Goal: Task Accomplishment & Management: Use online tool/utility

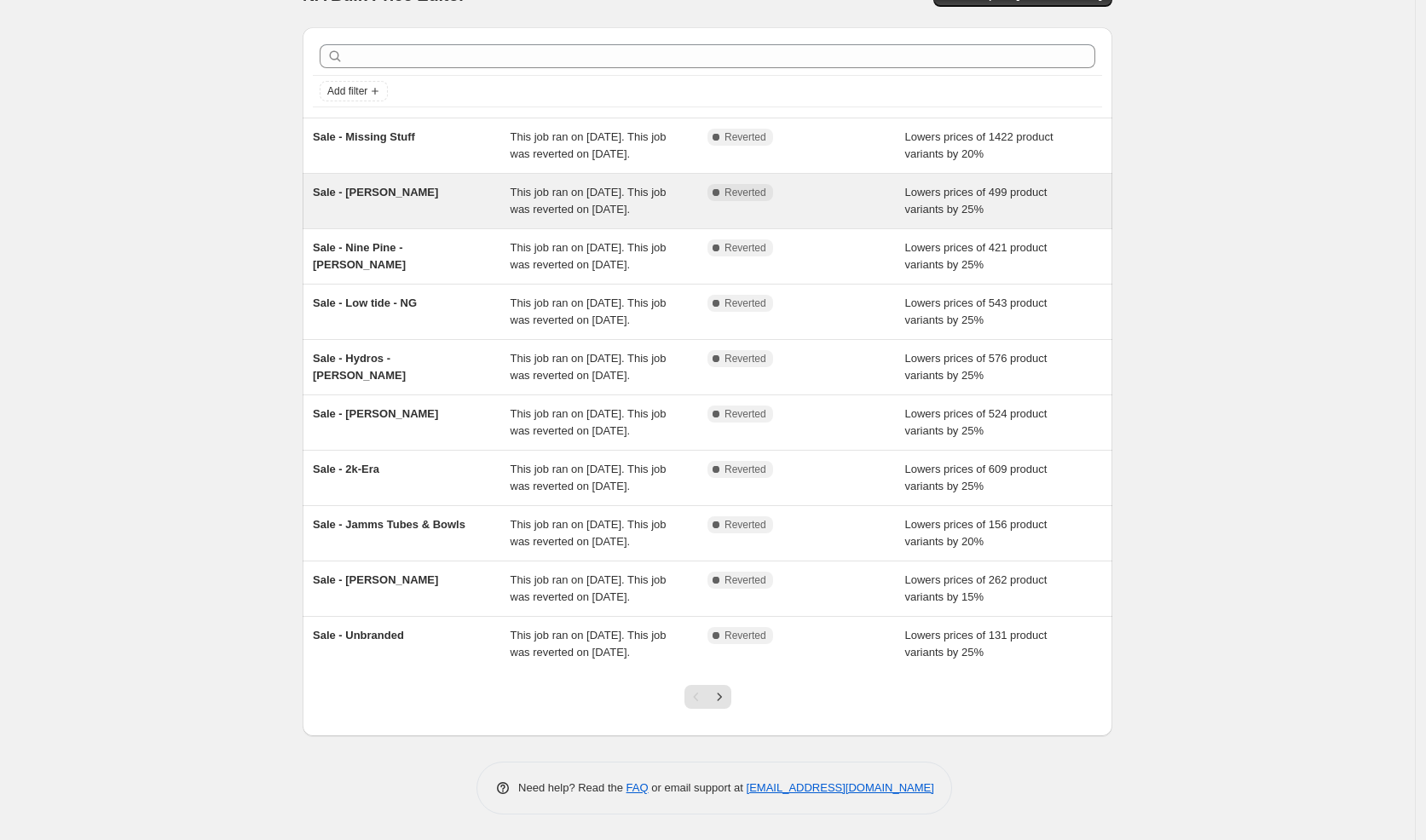
scroll to position [202, 0]
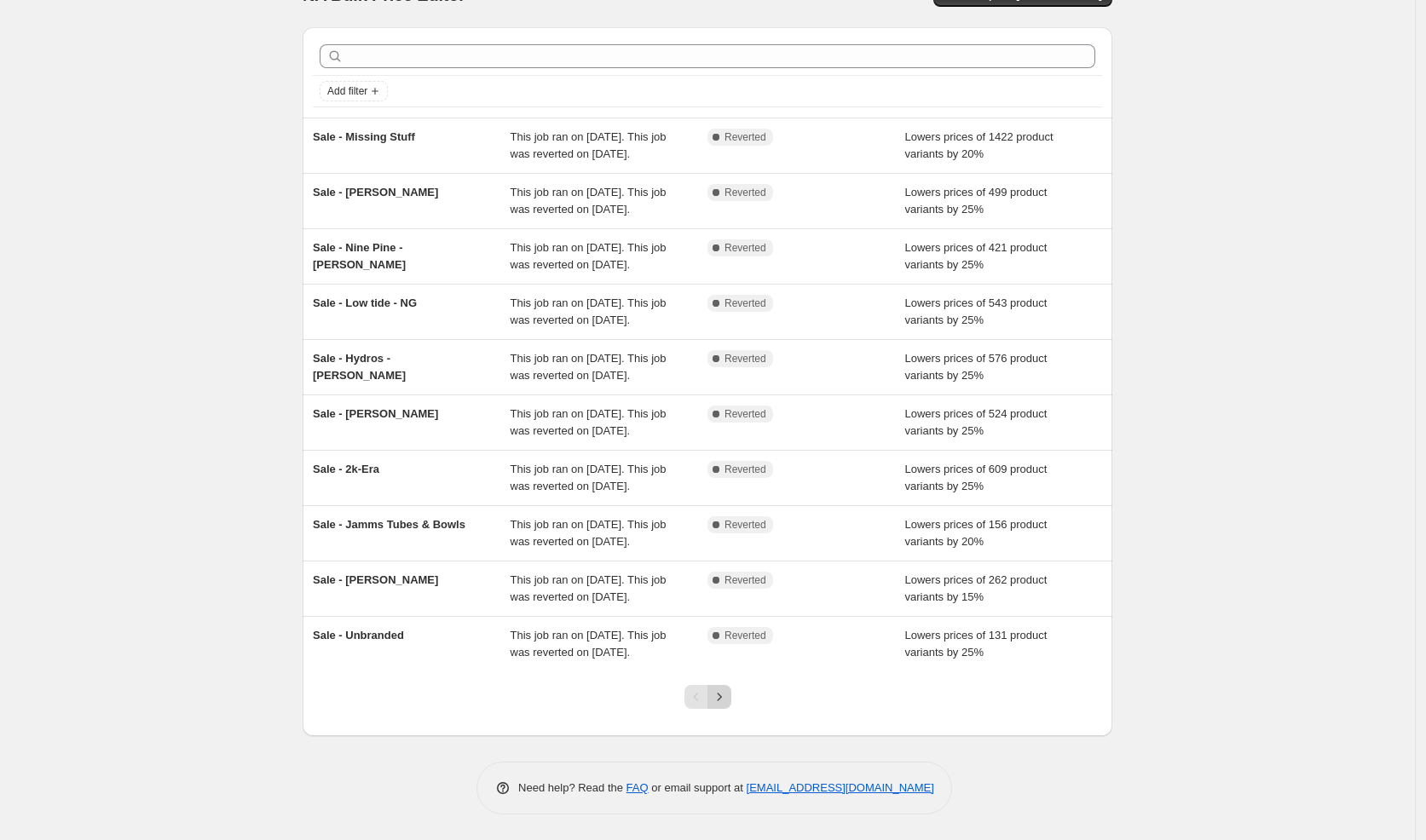
click at [736, 691] on div at bounding box center [708, 704] width 69 height 65
click at [725, 695] on icon "Next" at bounding box center [719, 697] width 17 height 17
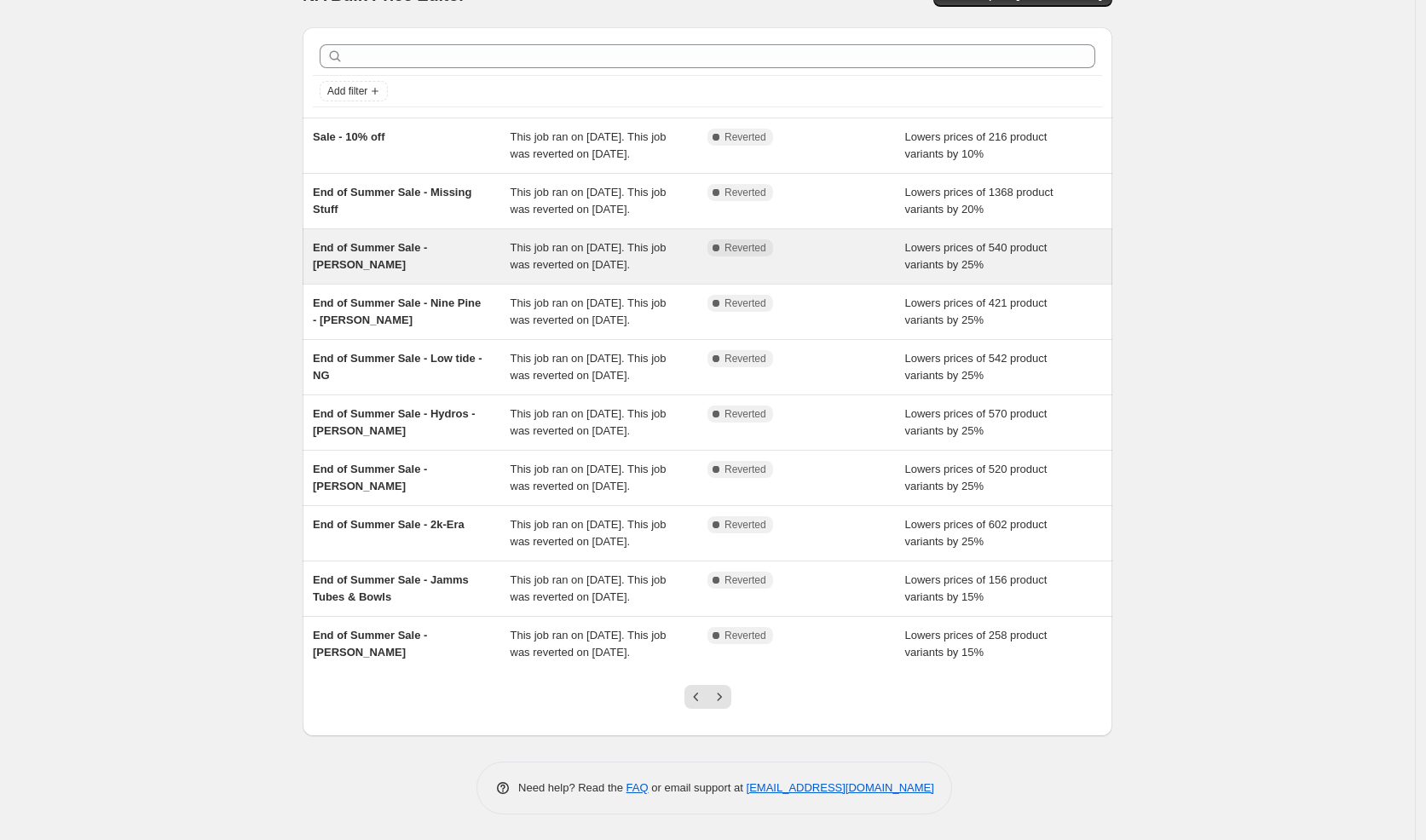
scroll to position [0, 0]
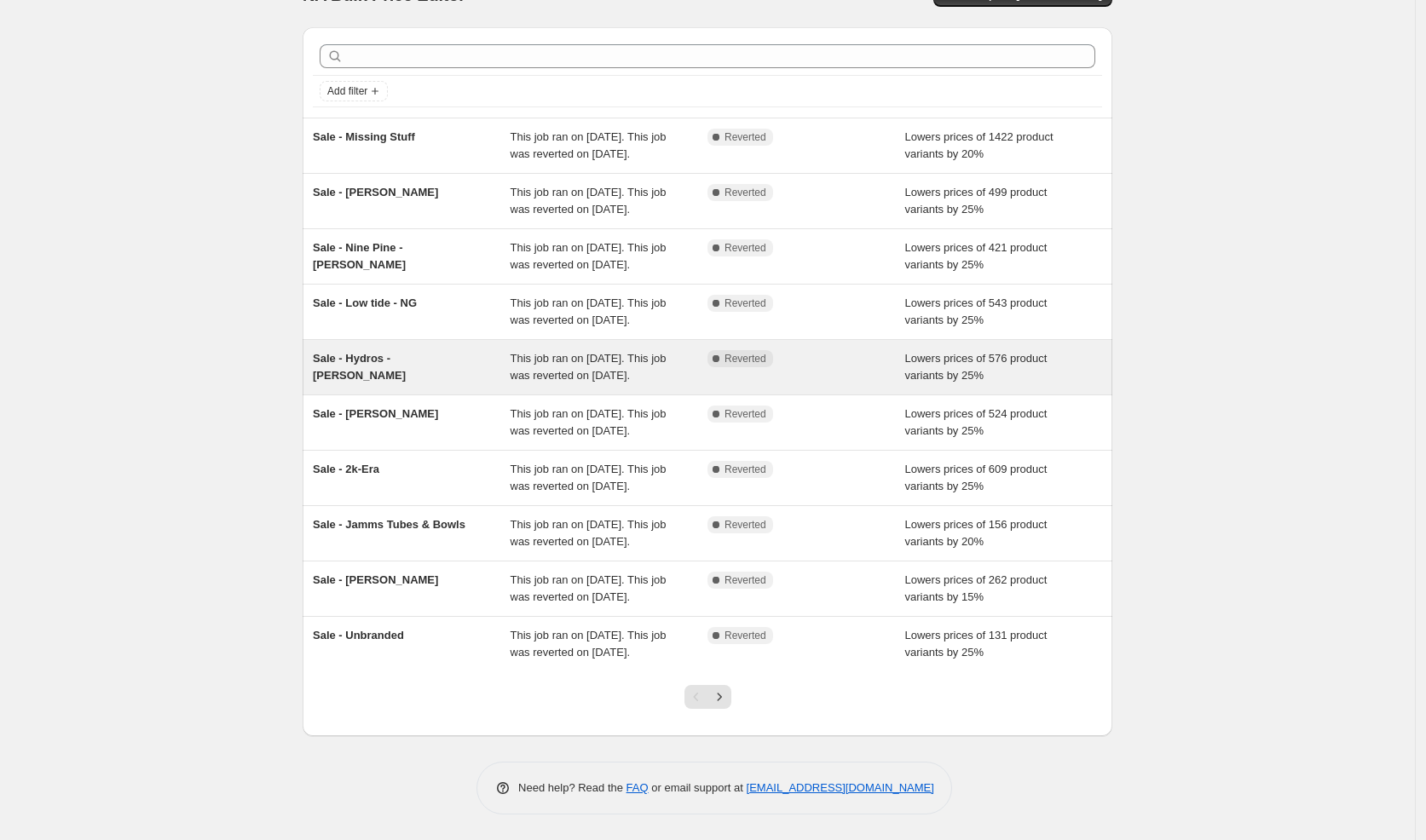
scroll to position [106, 0]
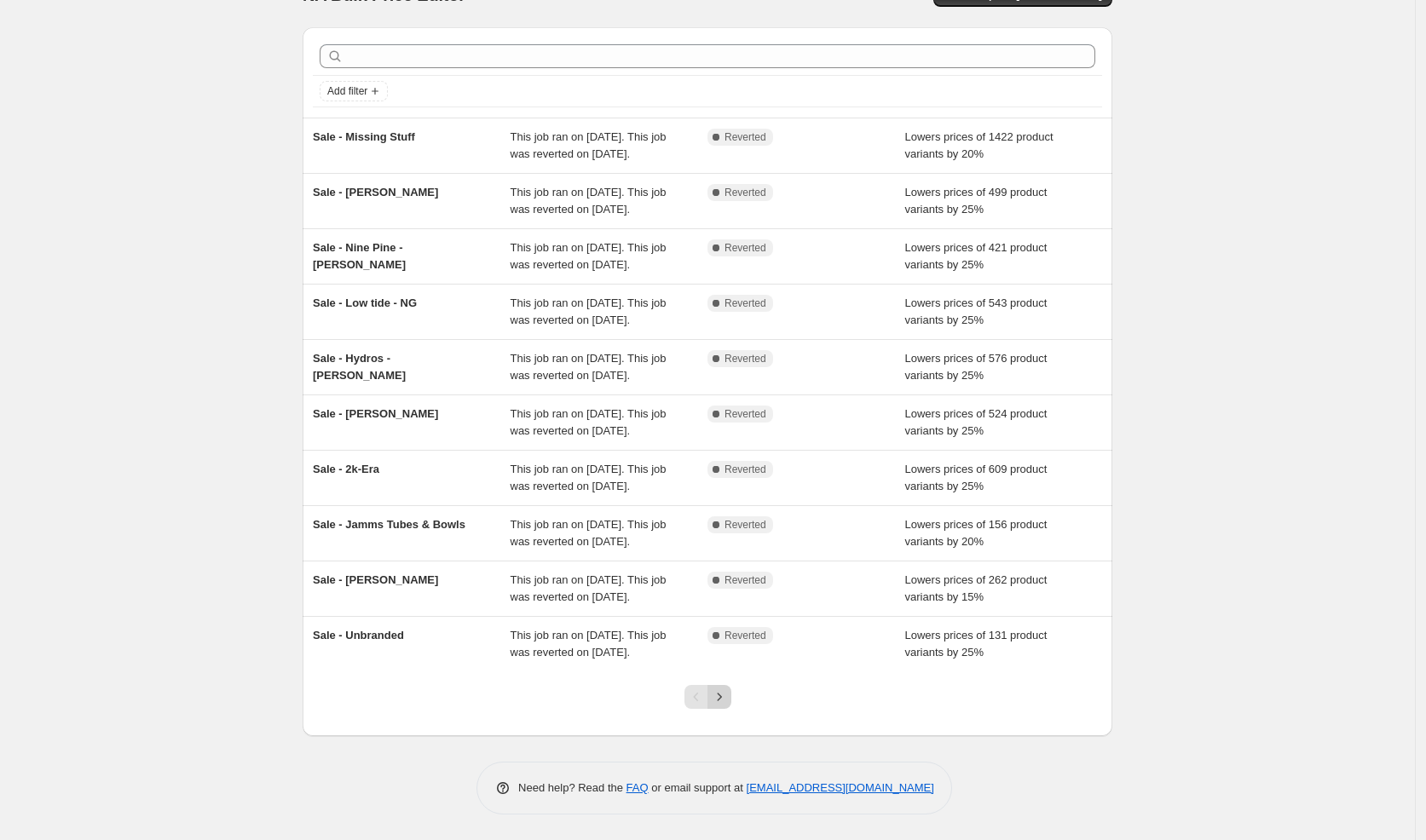
click at [725, 705] on icon "Next" at bounding box center [719, 697] width 17 height 17
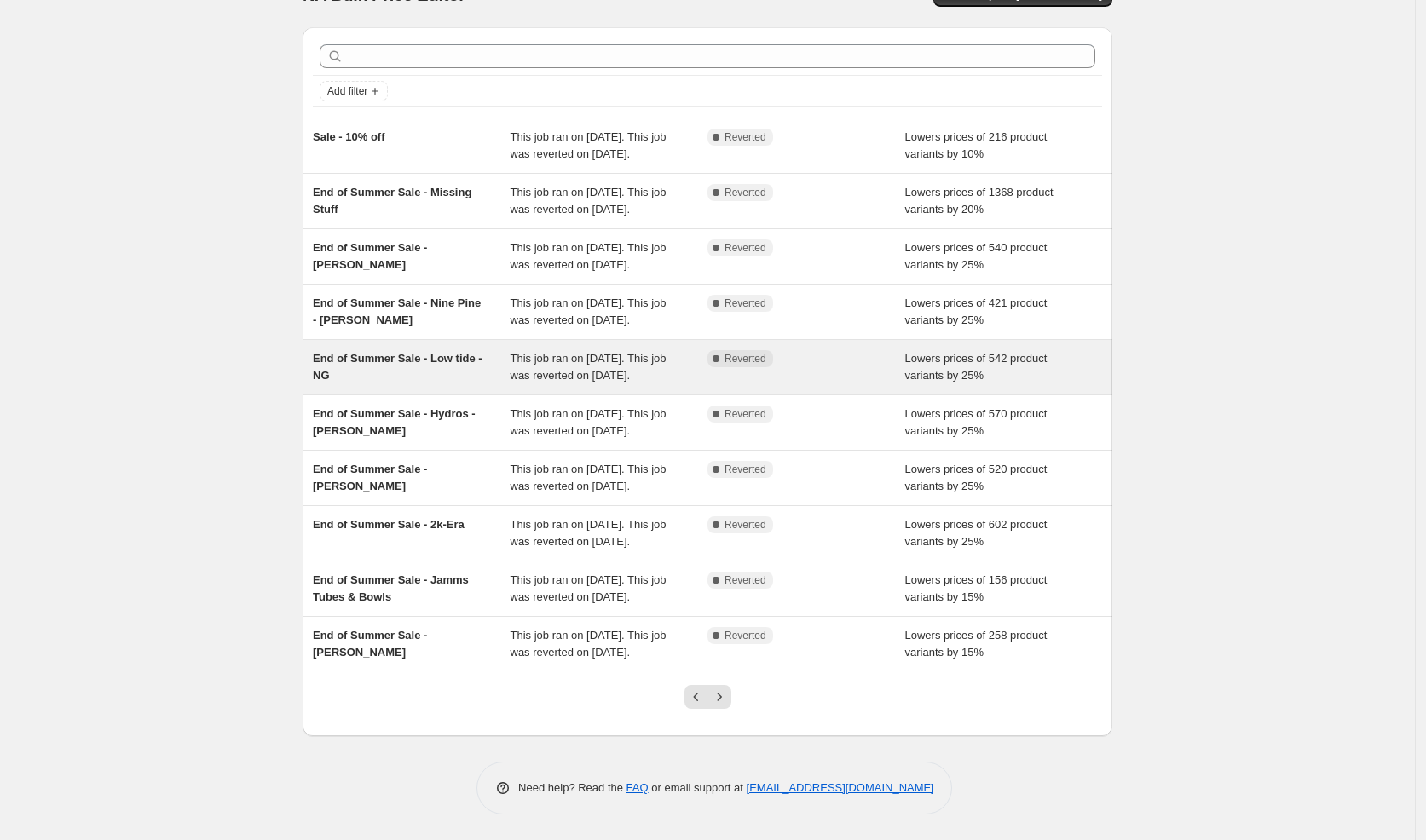
scroll to position [202, 0]
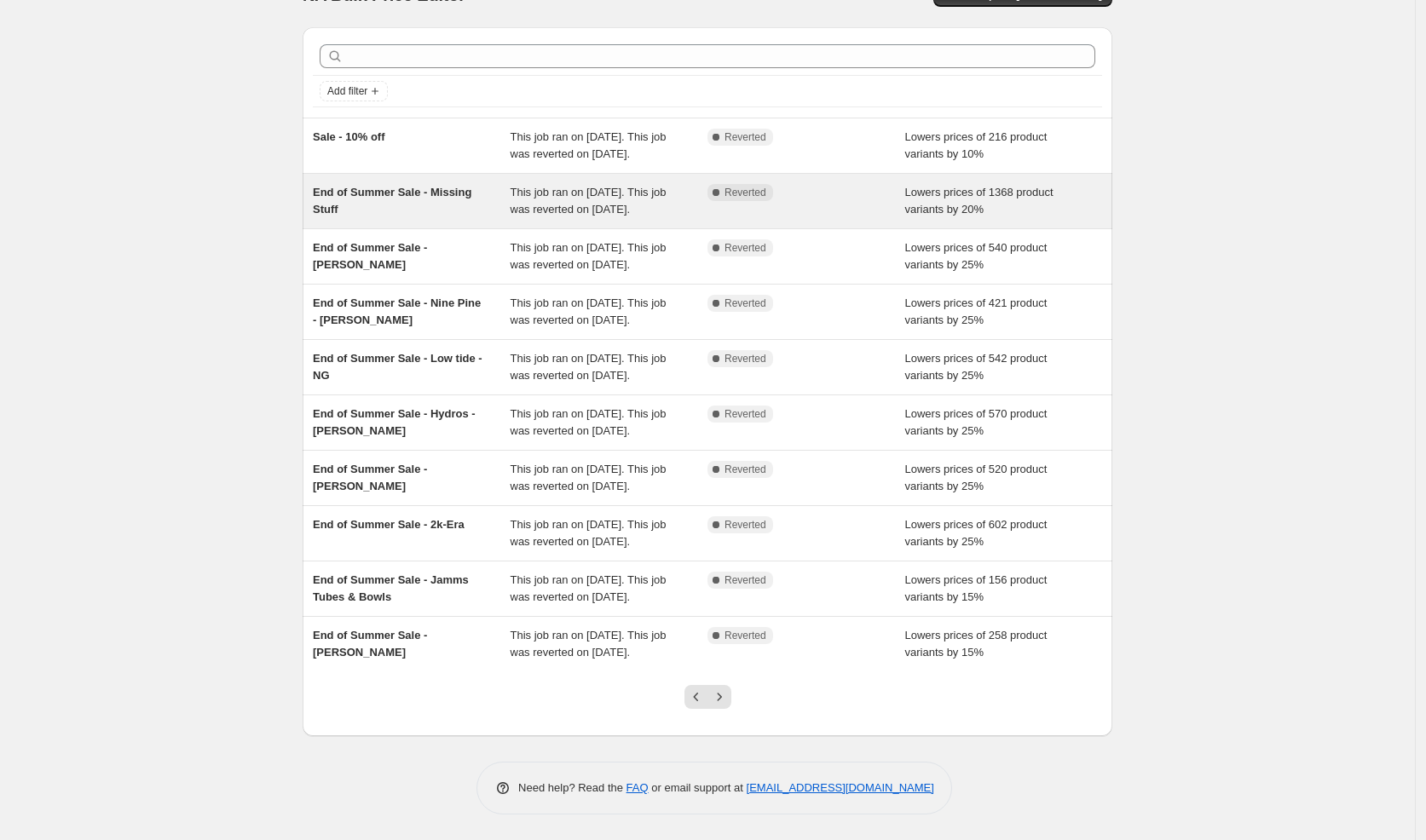
click at [434, 184] on div "End of Summer Sale - Missing Stuff" at bounding box center [411, 201] width 197 height 35
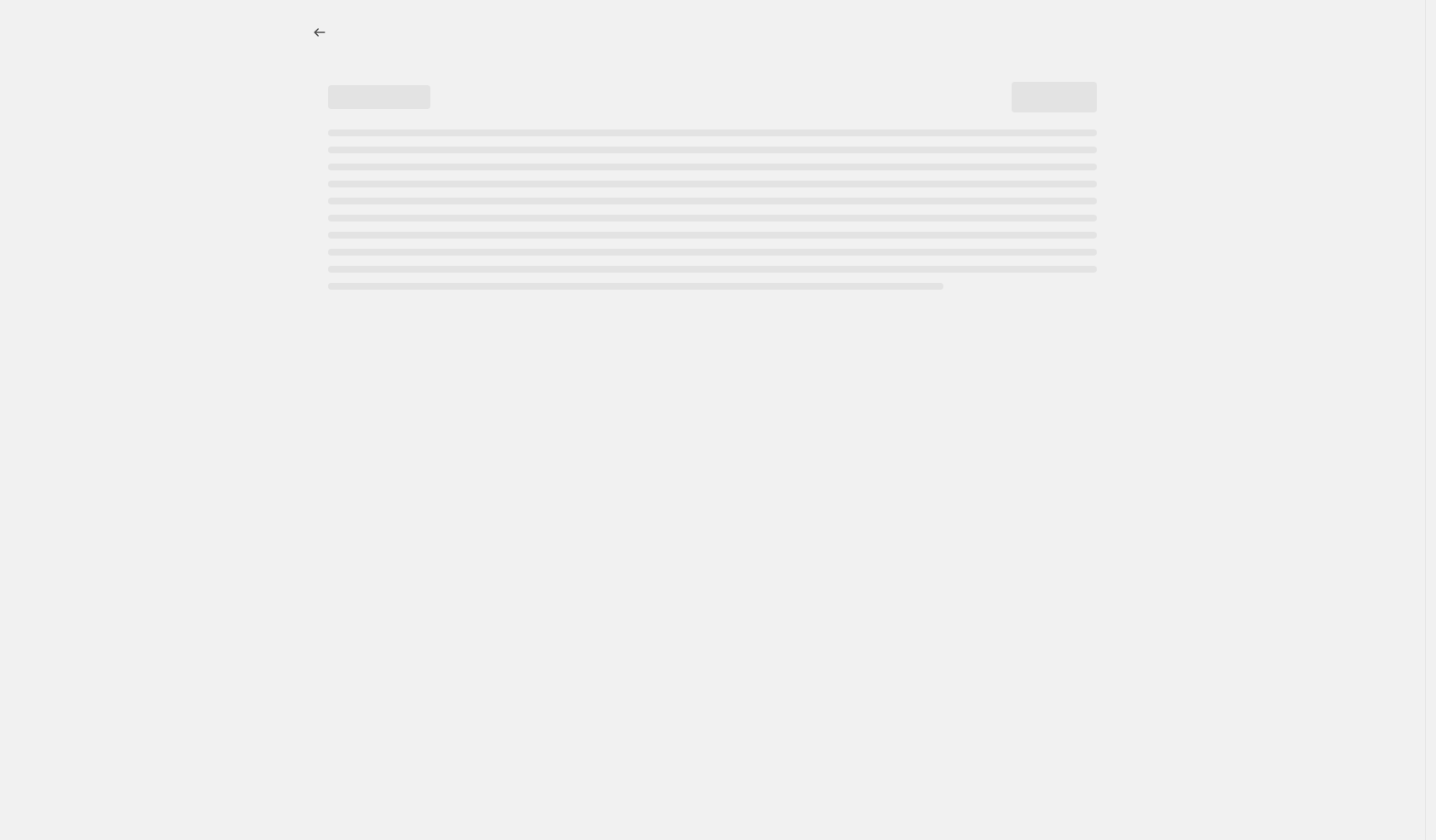
select select "percentage"
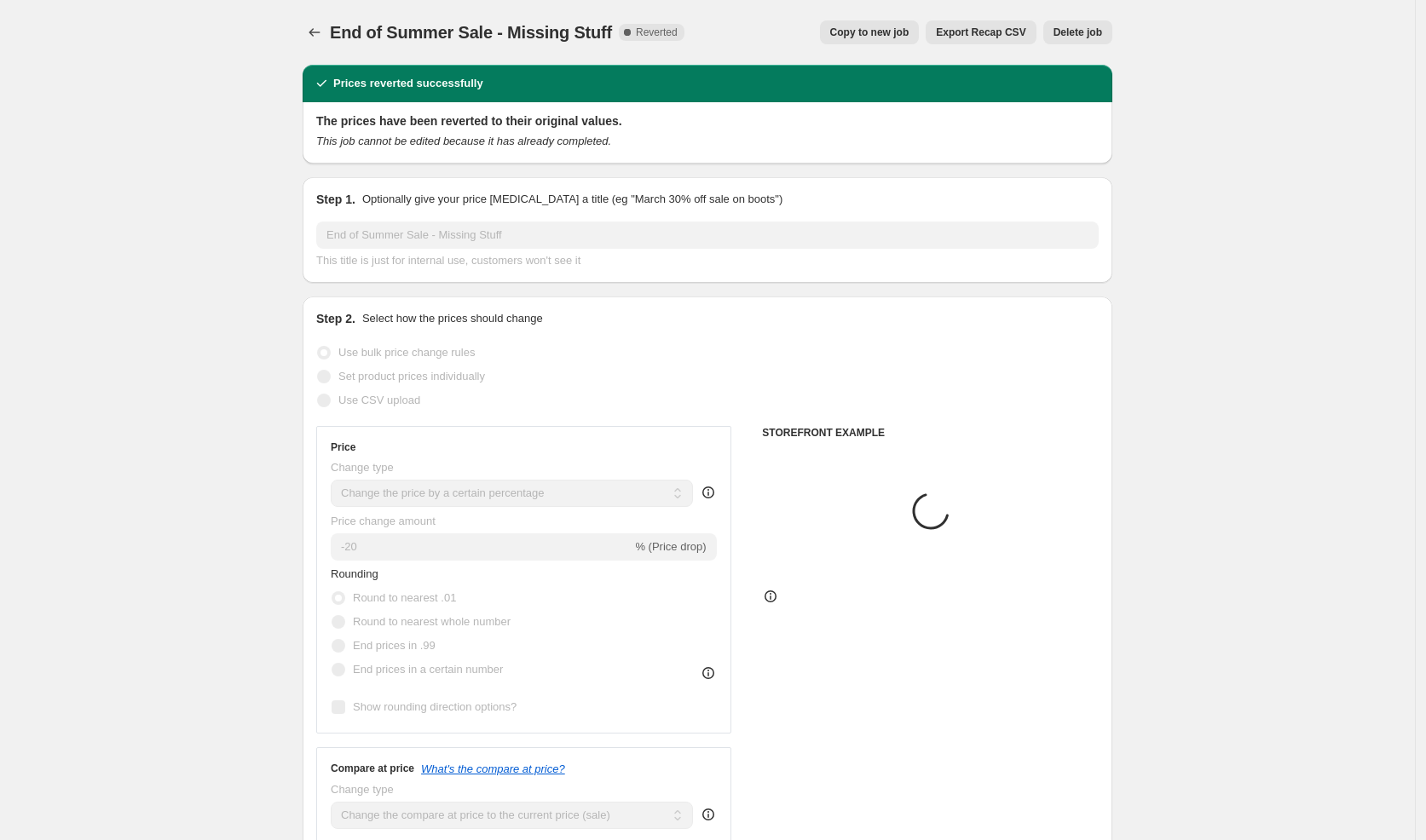
select select "vendor"
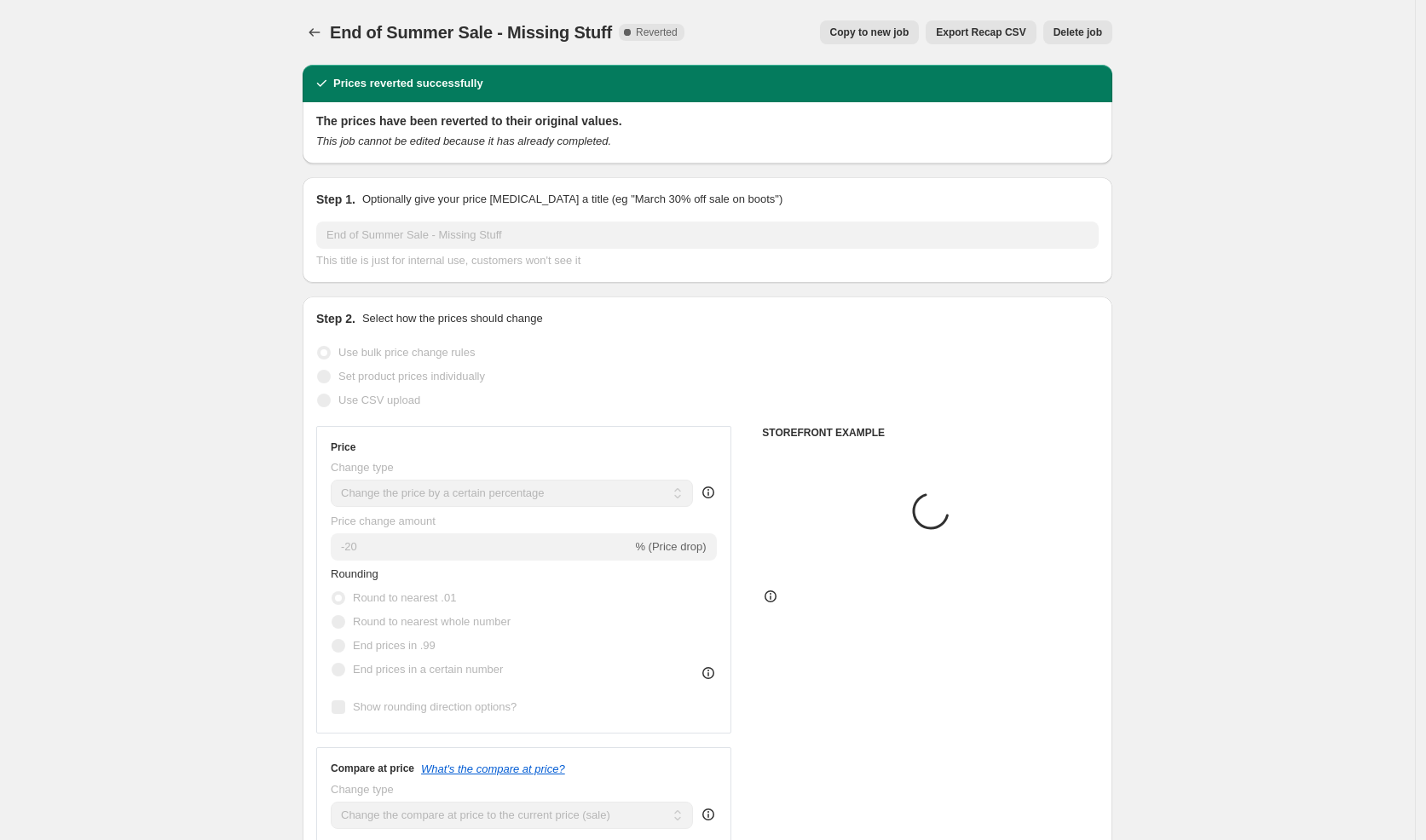
select select "vendor"
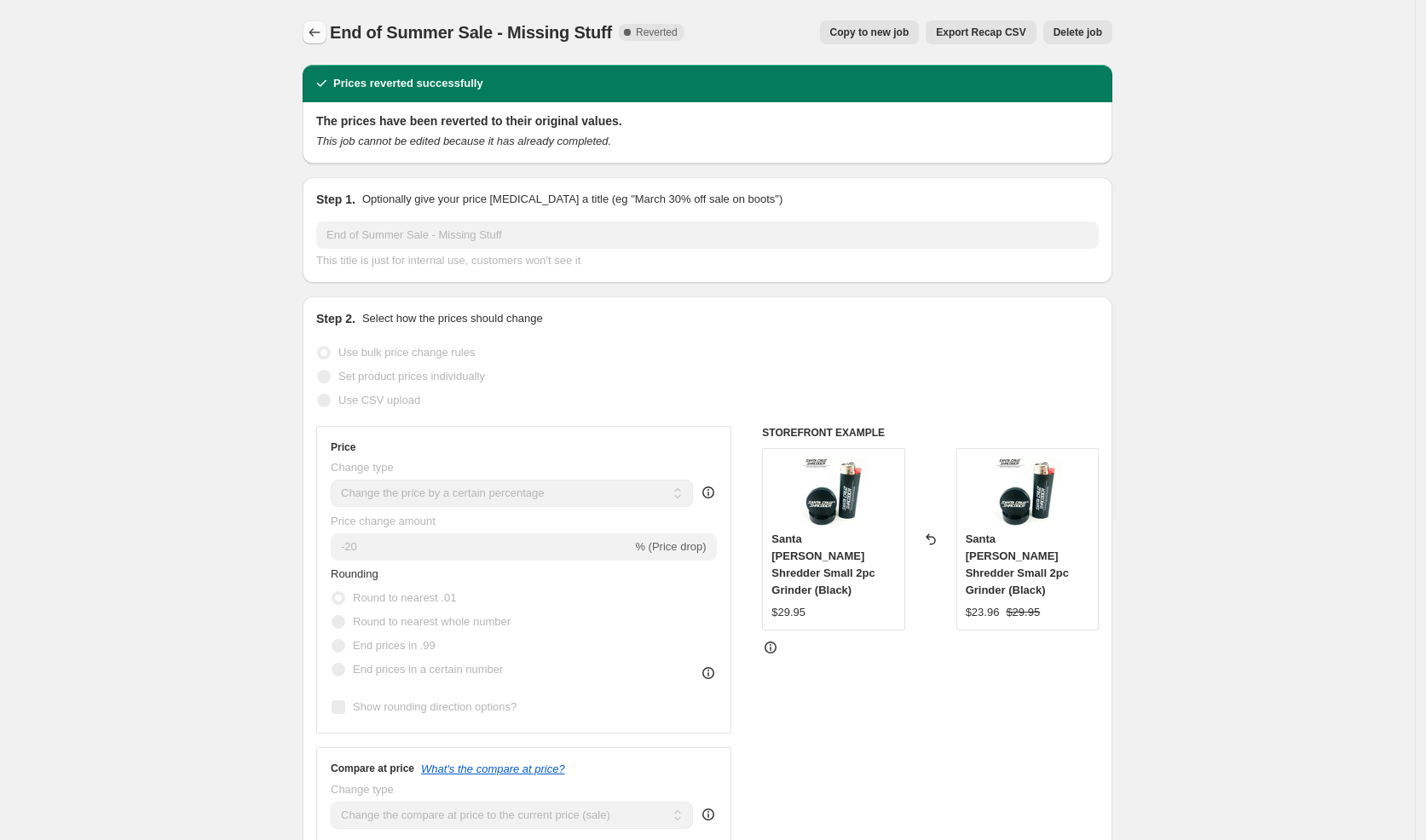
click at [323, 34] on icon "Price change jobs" at bounding box center [314, 32] width 17 height 17
